Goal: Register for event/course

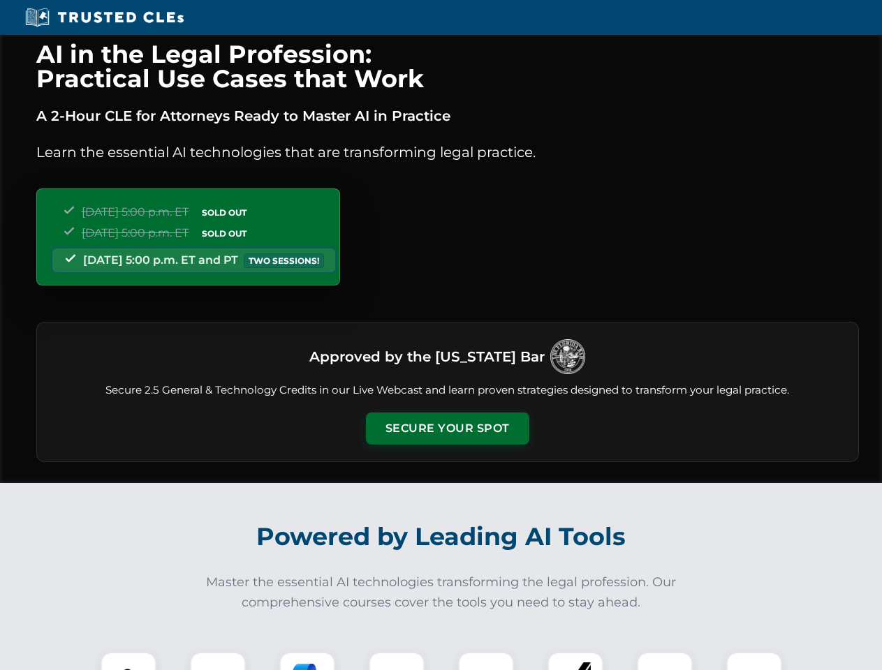
click at [447, 429] on button "Secure Your Spot" at bounding box center [447, 429] width 163 height 32
click at [128, 661] on img at bounding box center [128, 680] width 40 height 40
click at [218, 661] on div at bounding box center [218, 680] width 56 height 56
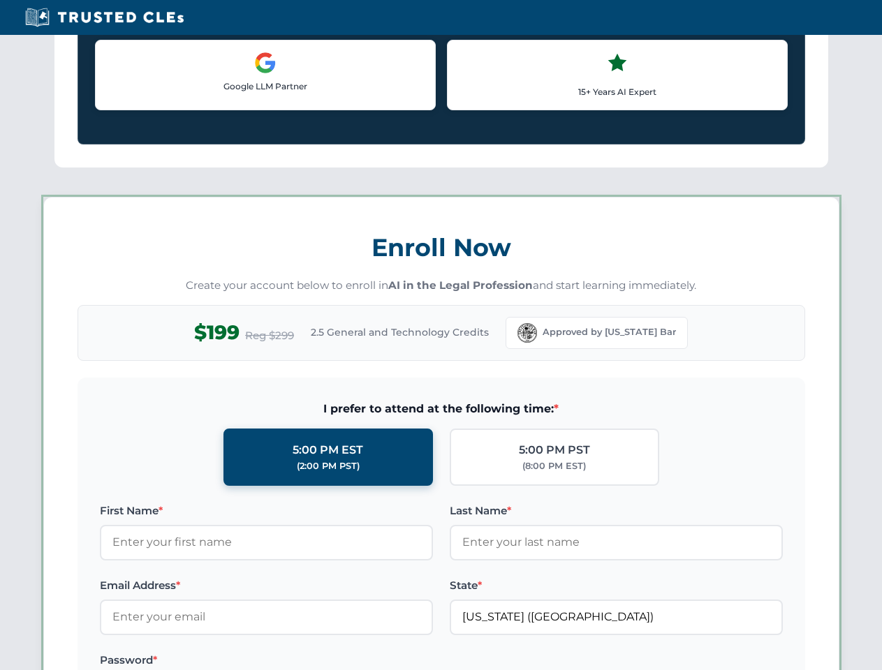
click at [397, 661] on label "Password *" at bounding box center [266, 660] width 333 height 17
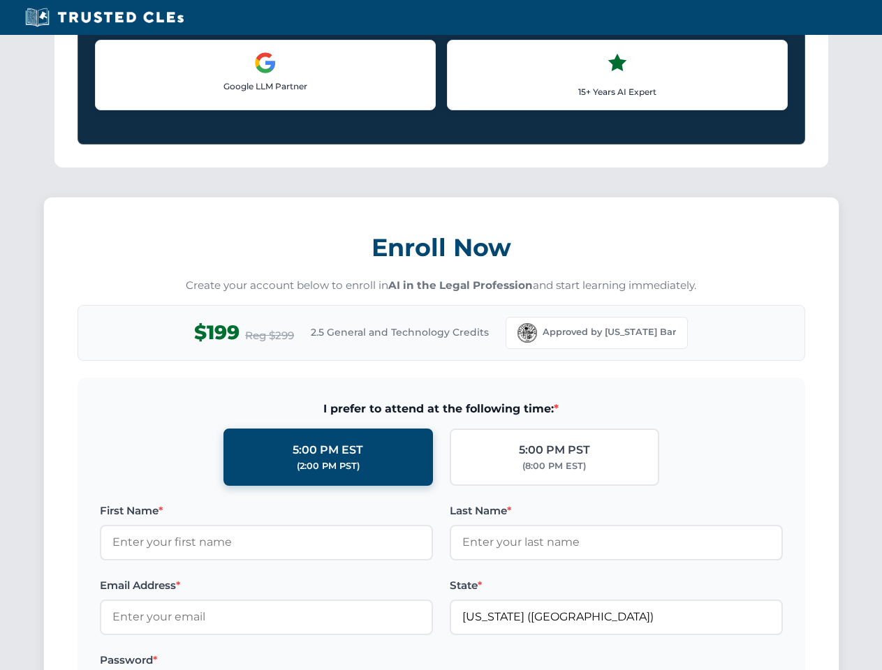
scroll to position [1370, 0]
